Goal: Information Seeking & Learning: Find specific fact

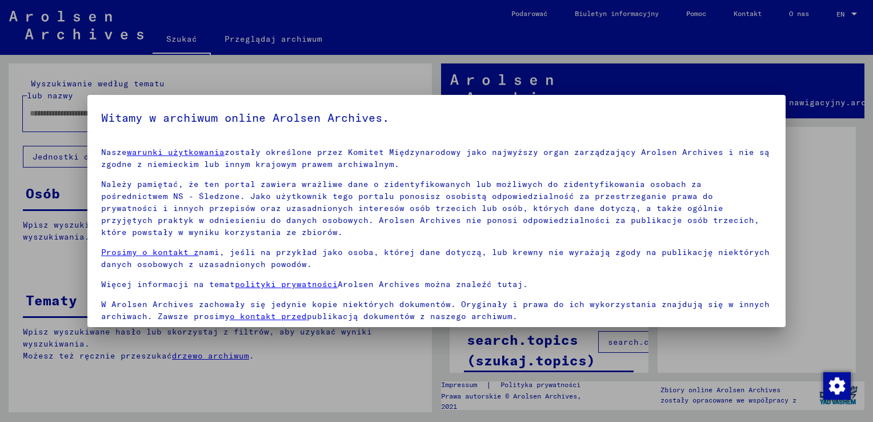
click at [36, 170] on div at bounding box center [436, 211] width 873 height 422
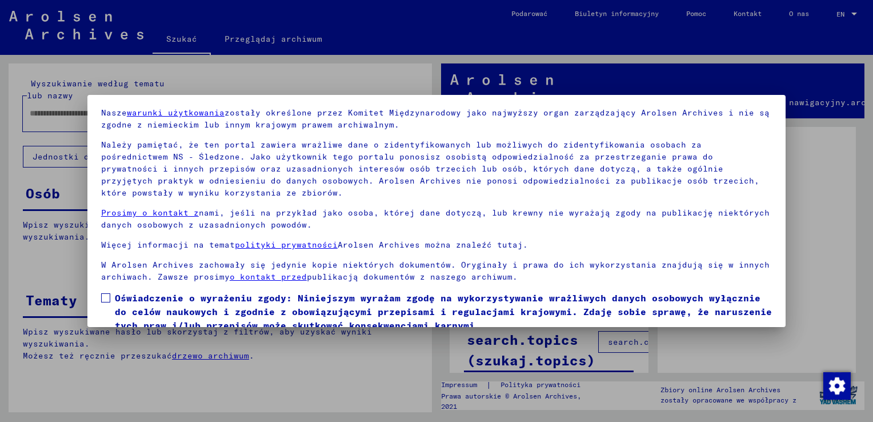
scroll to position [85, 0]
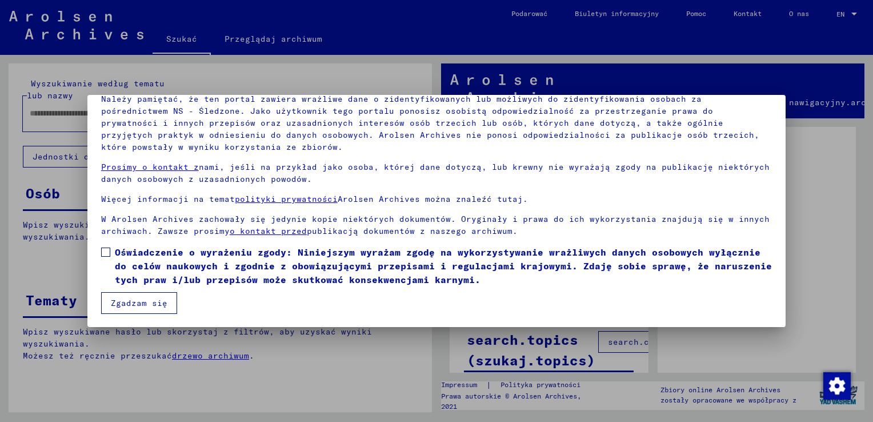
click at [151, 298] on button "Zgadzam się" at bounding box center [139, 303] width 76 height 22
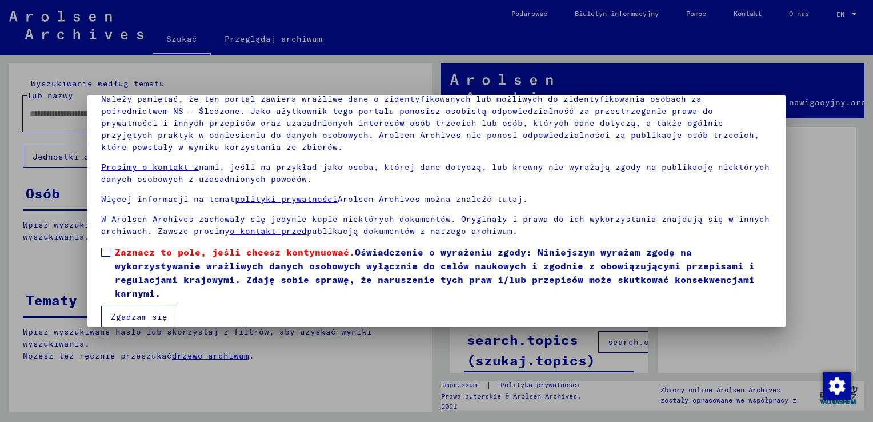
click at [159, 315] on button "Zgadzam się" at bounding box center [139, 317] width 76 height 22
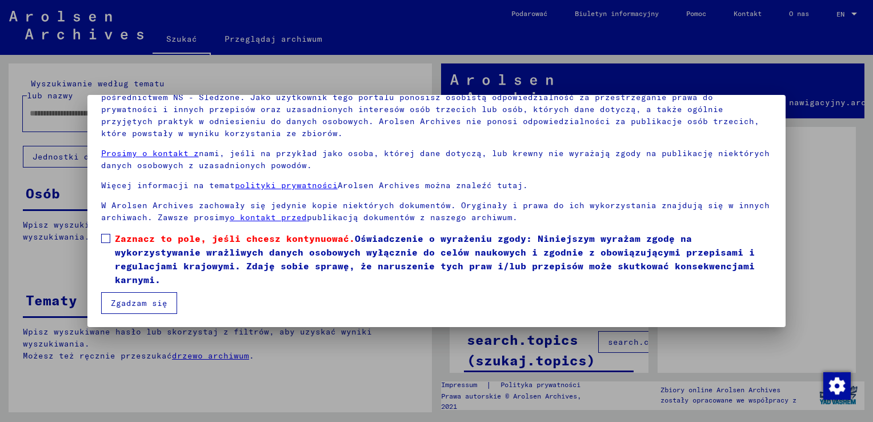
click at [105, 240] on span at bounding box center [105, 238] width 9 height 9
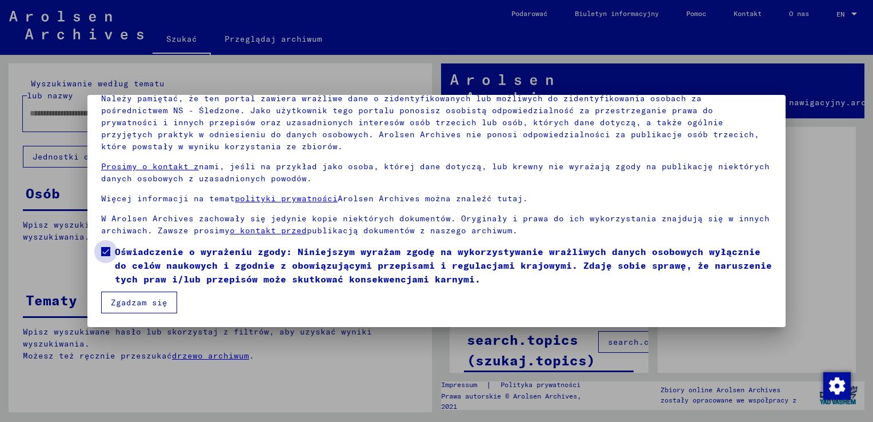
scroll to position [85, 0]
click at [126, 299] on button "Zgadzam się" at bounding box center [139, 303] width 76 height 22
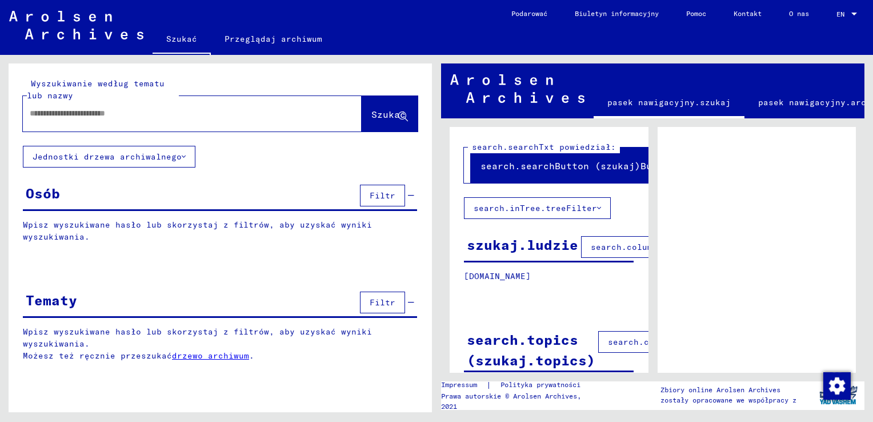
click at [217, 110] on input "text" at bounding box center [182, 113] width 305 height 12
type input "******"
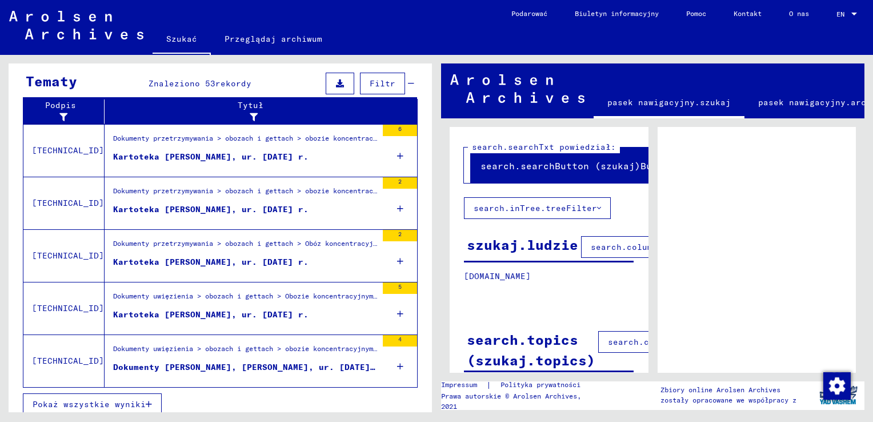
scroll to position [392, 0]
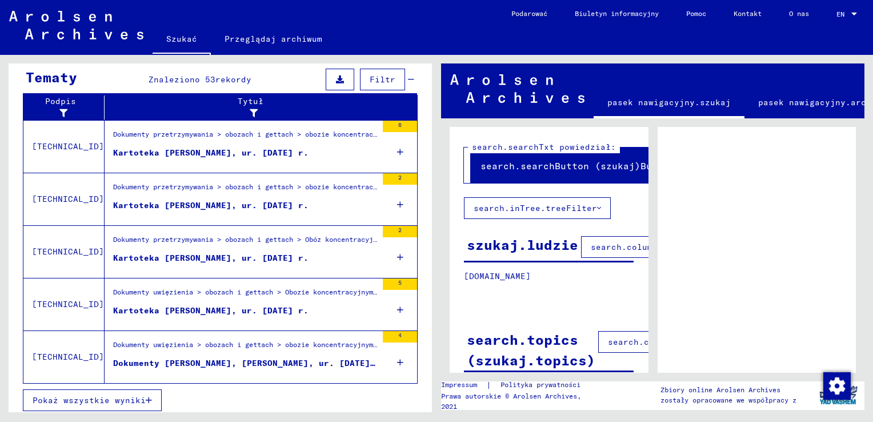
click at [105, 395] on span "Pokaż wszystkie wyniki" at bounding box center [89, 400] width 113 height 10
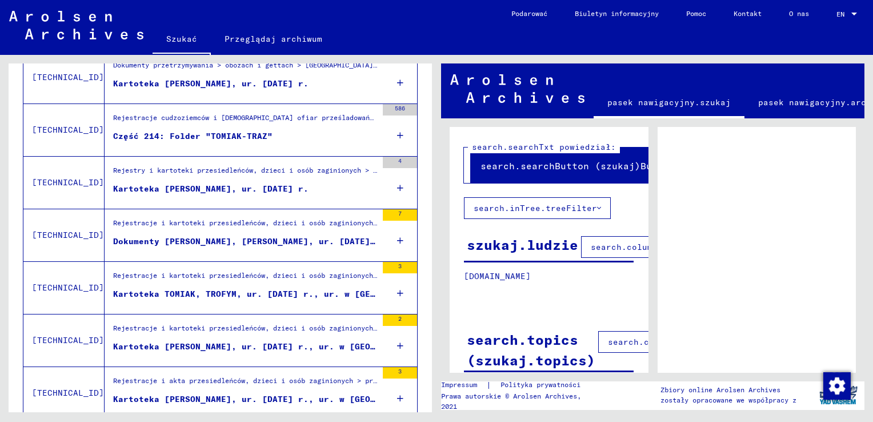
scroll to position [642, 0]
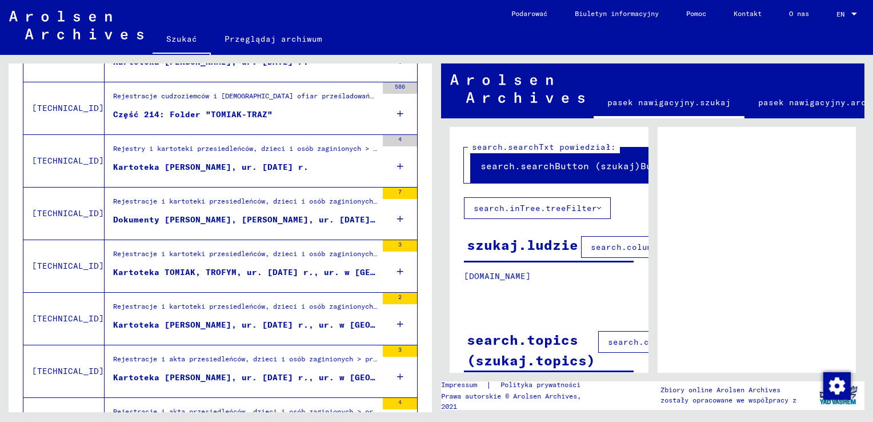
click at [176, 321] on div "Kartoteka [PERSON_NAME], ur. [DATE] r., ur. w [GEOGRAPHIC_DATA]" at bounding box center [245, 325] width 264 height 12
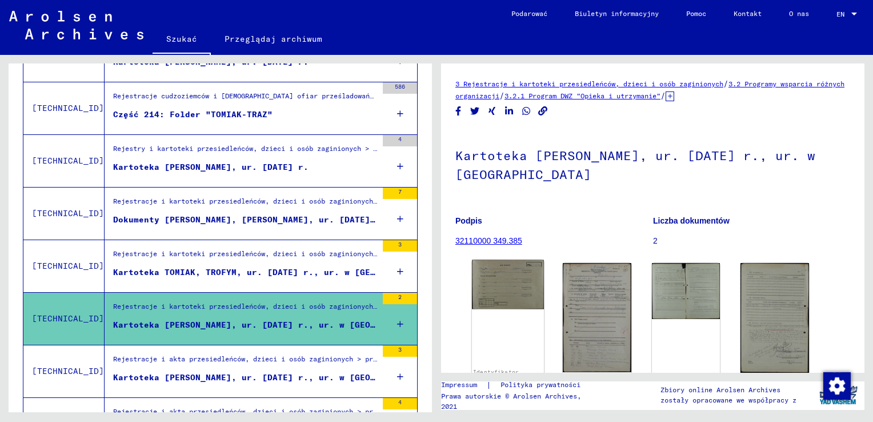
click at [511, 295] on img at bounding box center [508, 285] width 72 height 50
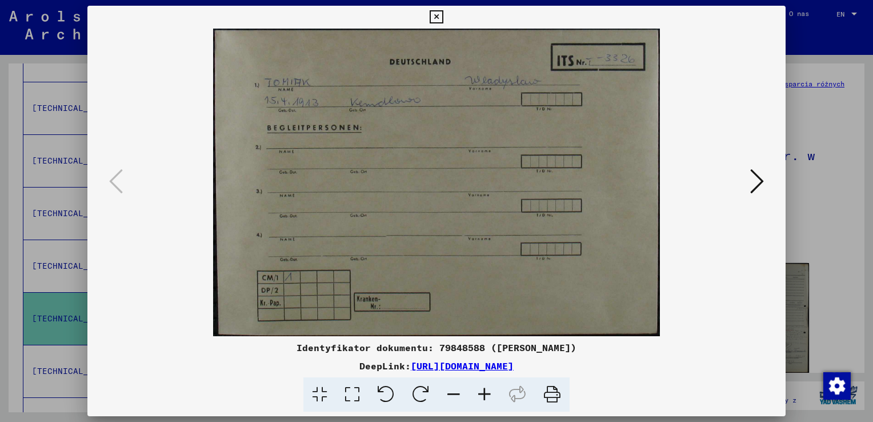
drag, startPoint x: 505, startPoint y: 173, endPoint x: 175, endPoint y: 259, distance: 340.3
click at [175, 259] on img at bounding box center [436, 182] width 621 height 307
click at [751, 187] on icon at bounding box center [757, 180] width 14 height 27
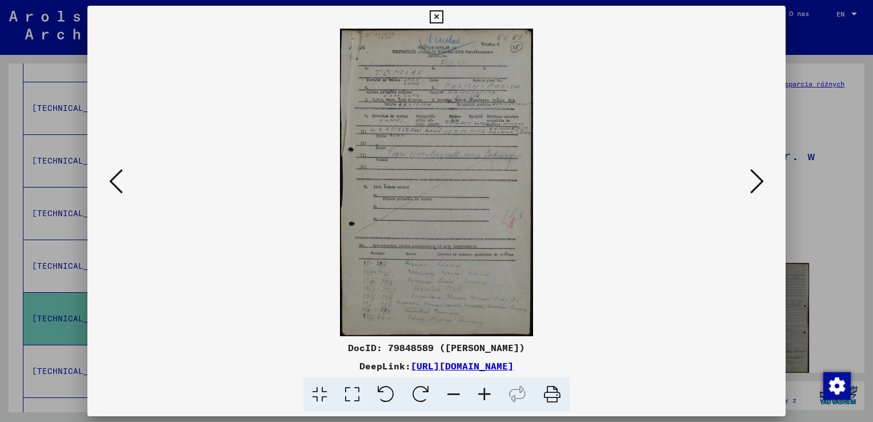
click at [758, 182] on icon at bounding box center [757, 180] width 14 height 27
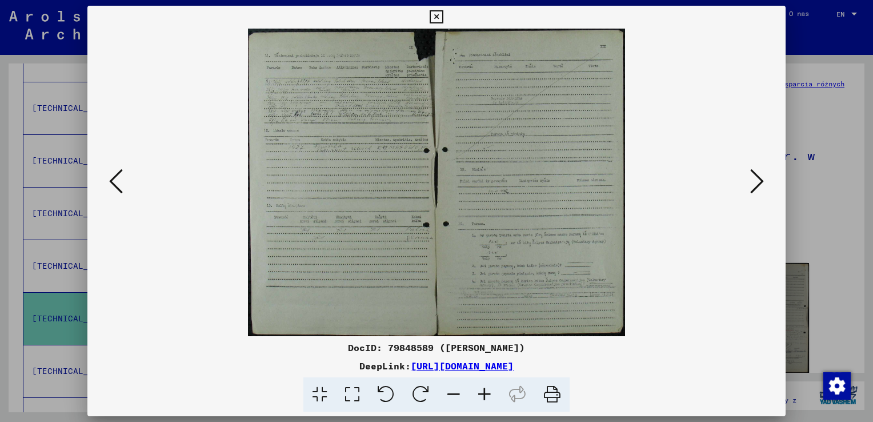
click at [756, 183] on icon at bounding box center [757, 180] width 14 height 27
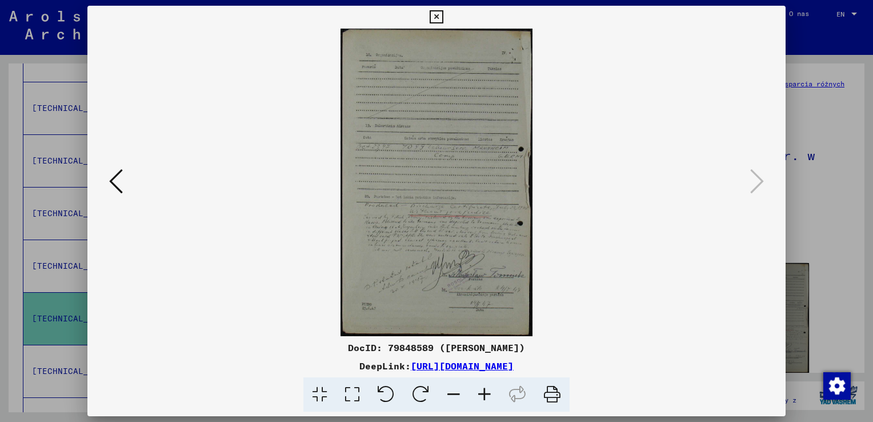
click at [119, 179] on icon at bounding box center [116, 180] width 14 height 27
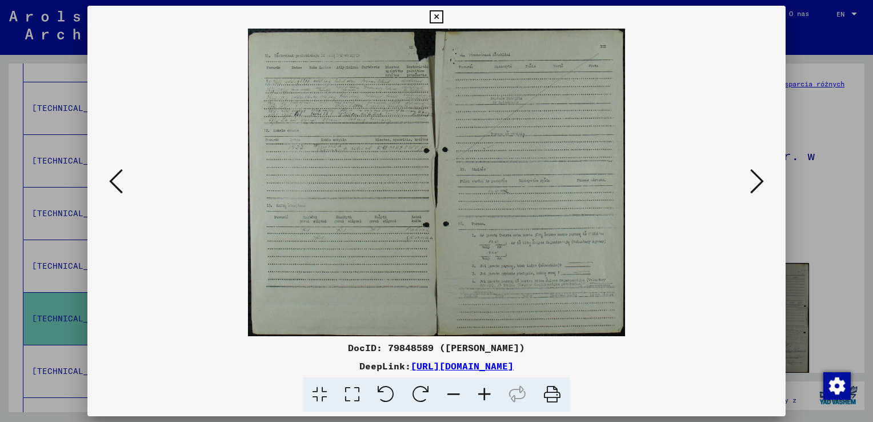
click at [117, 182] on icon at bounding box center [116, 180] width 14 height 27
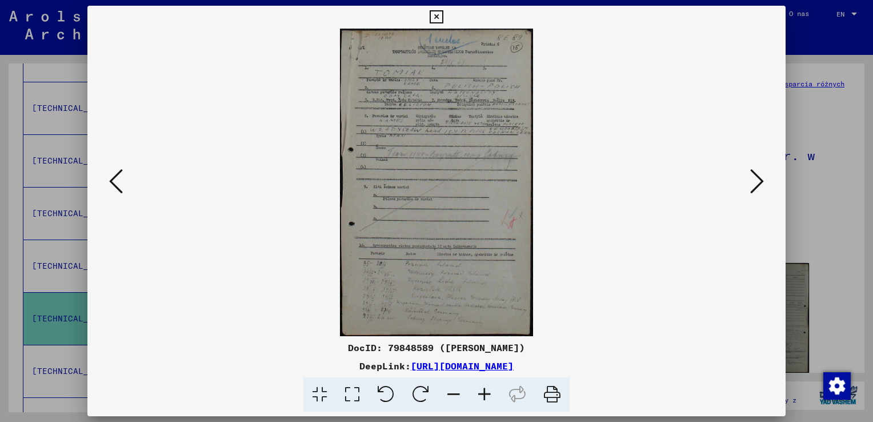
click at [110, 176] on icon at bounding box center [116, 180] width 14 height 27
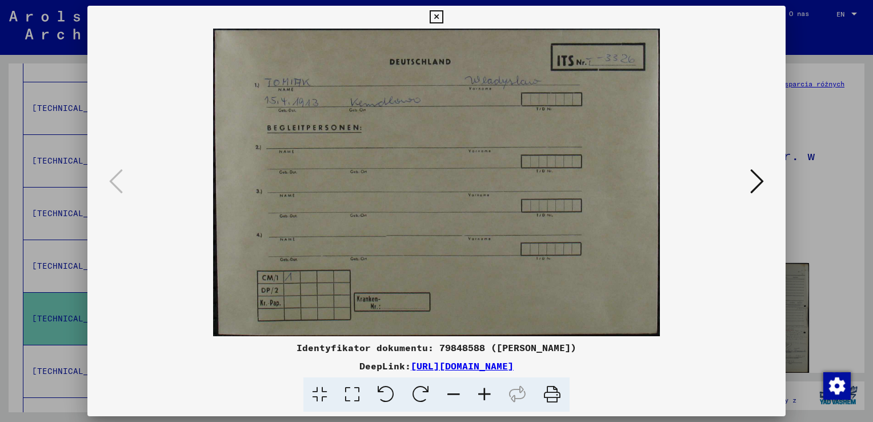
click at [411, 366] on link "[URL][DOMAIN_NAME]" at bounding box center [462, 365] width 103 height 11
click at [754, 186] on icon at bounding box center [757, 180] width 14 height 27
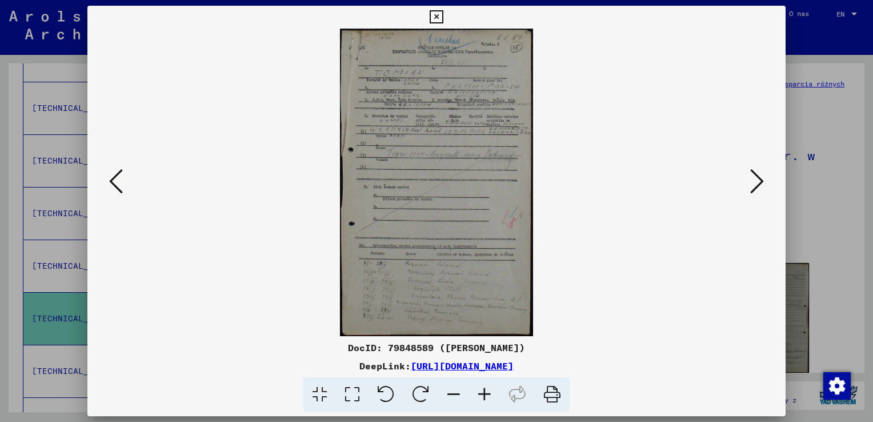
click at [442, 369] on link "[URL][DOMAIN_NAME]" at bounding box center [462, 365] width 103 height 11
click at [761, 181] on icon at bounding box center [757, 180] width 14 height 27
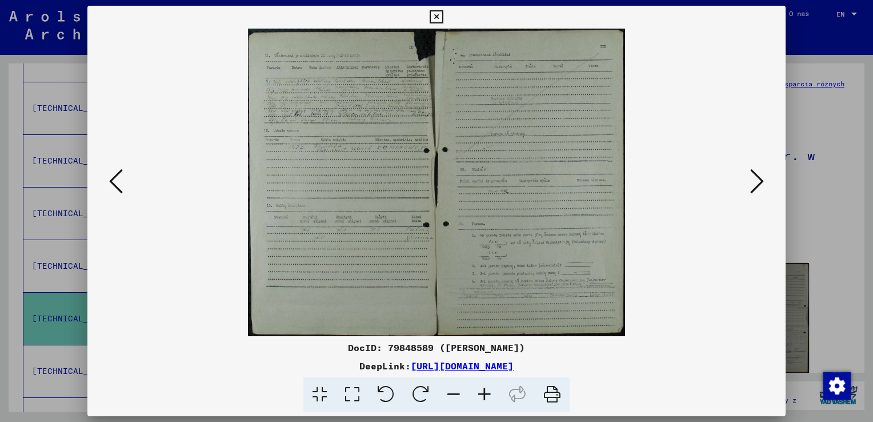
click at [443, 365] on link "[URL][DOMAIN_NAME]" at bounding box center [462, 365] width 103 height 11
